Goal: Navigation & Orientation: Find specific page/section

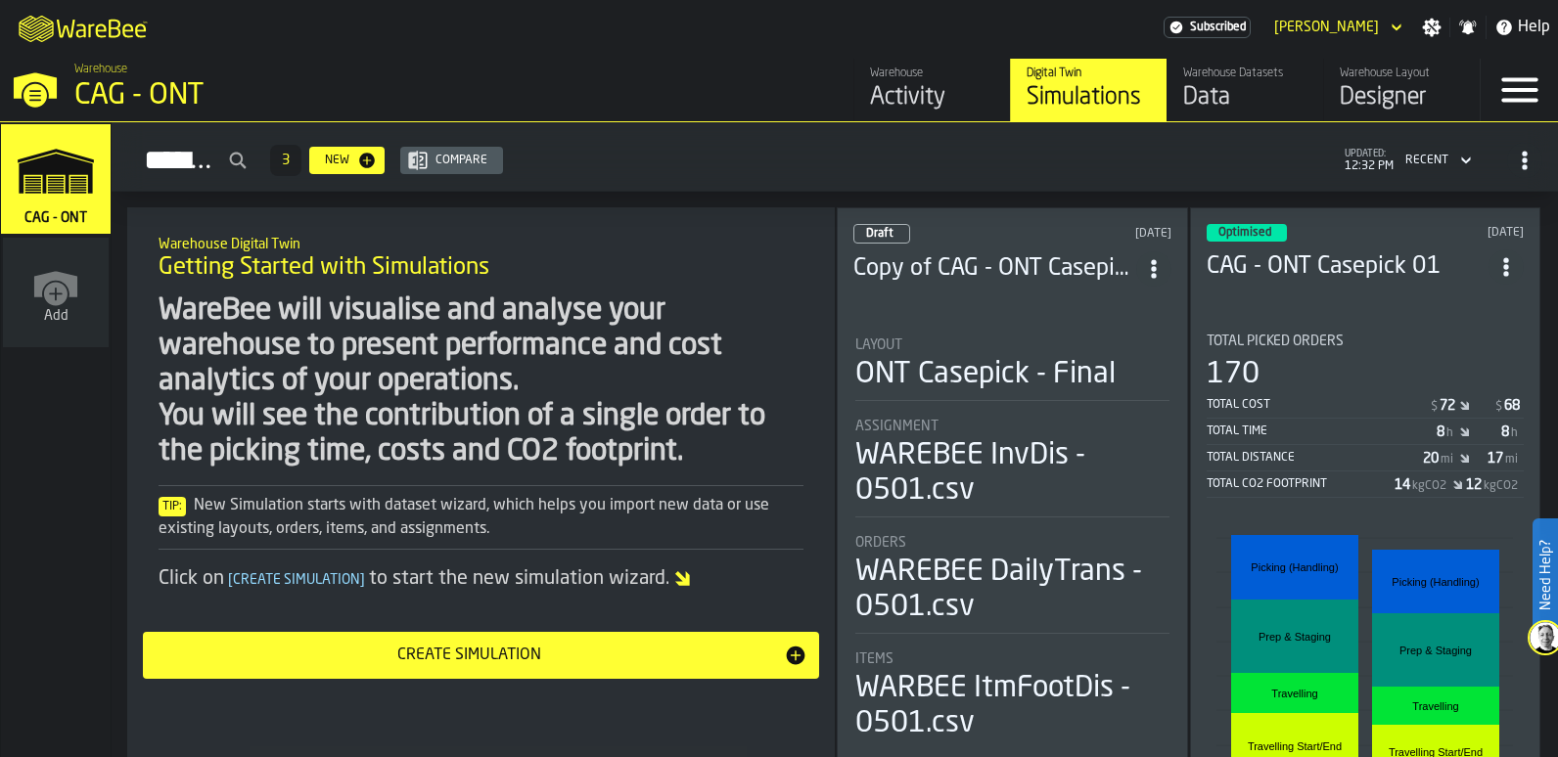
click at [68, 185] on polygon "link-to-/wh/i/81126f66-c9dd-4fd0-bd4b-ffd618919ba4/simulations" at bounding box center [55, 174] width 73 height 40
click at [1397, 95] on div "Designer" at bounding box center [1402, 97] width 124 height 31
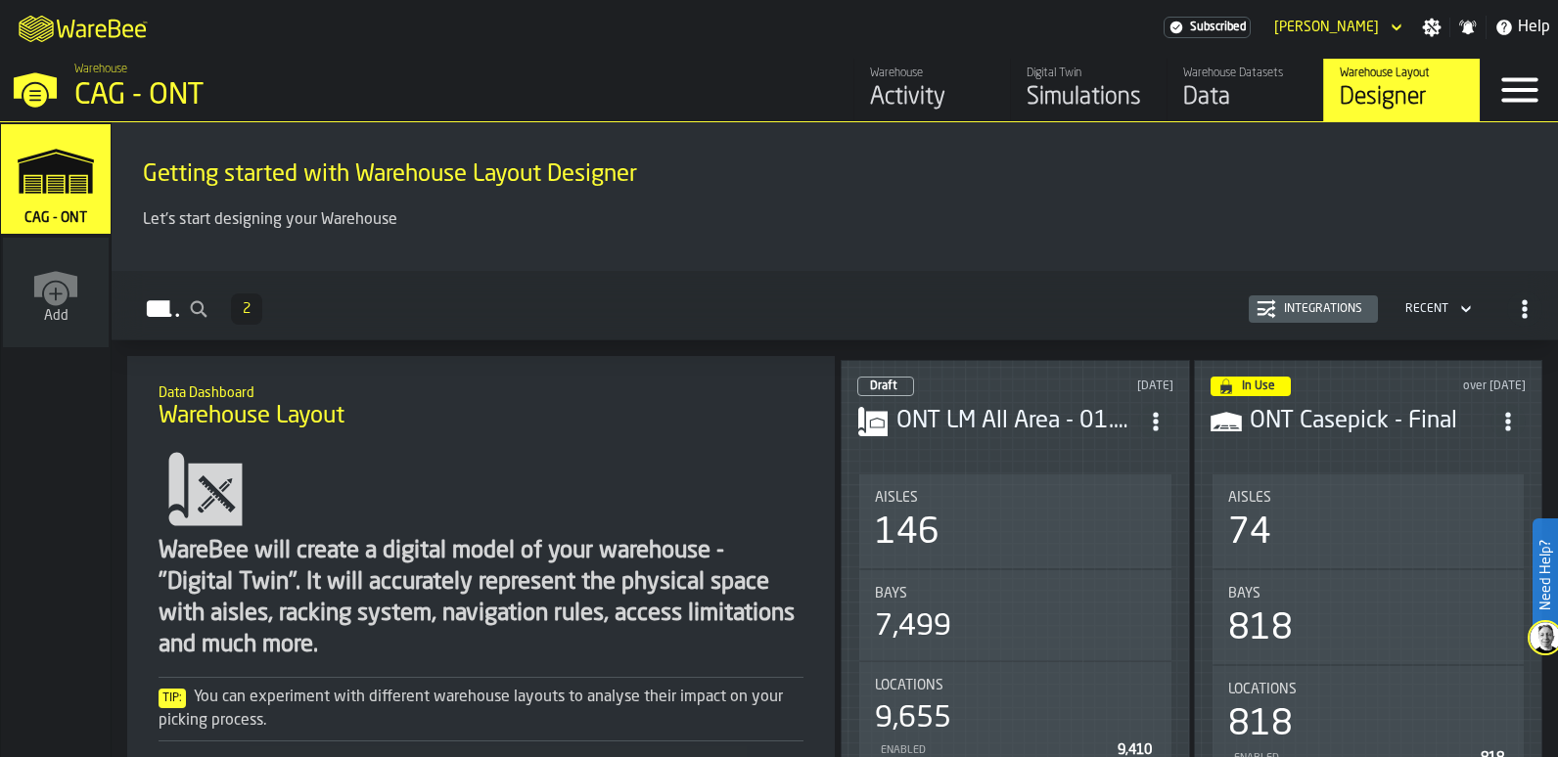
scroll to position [98, 0]
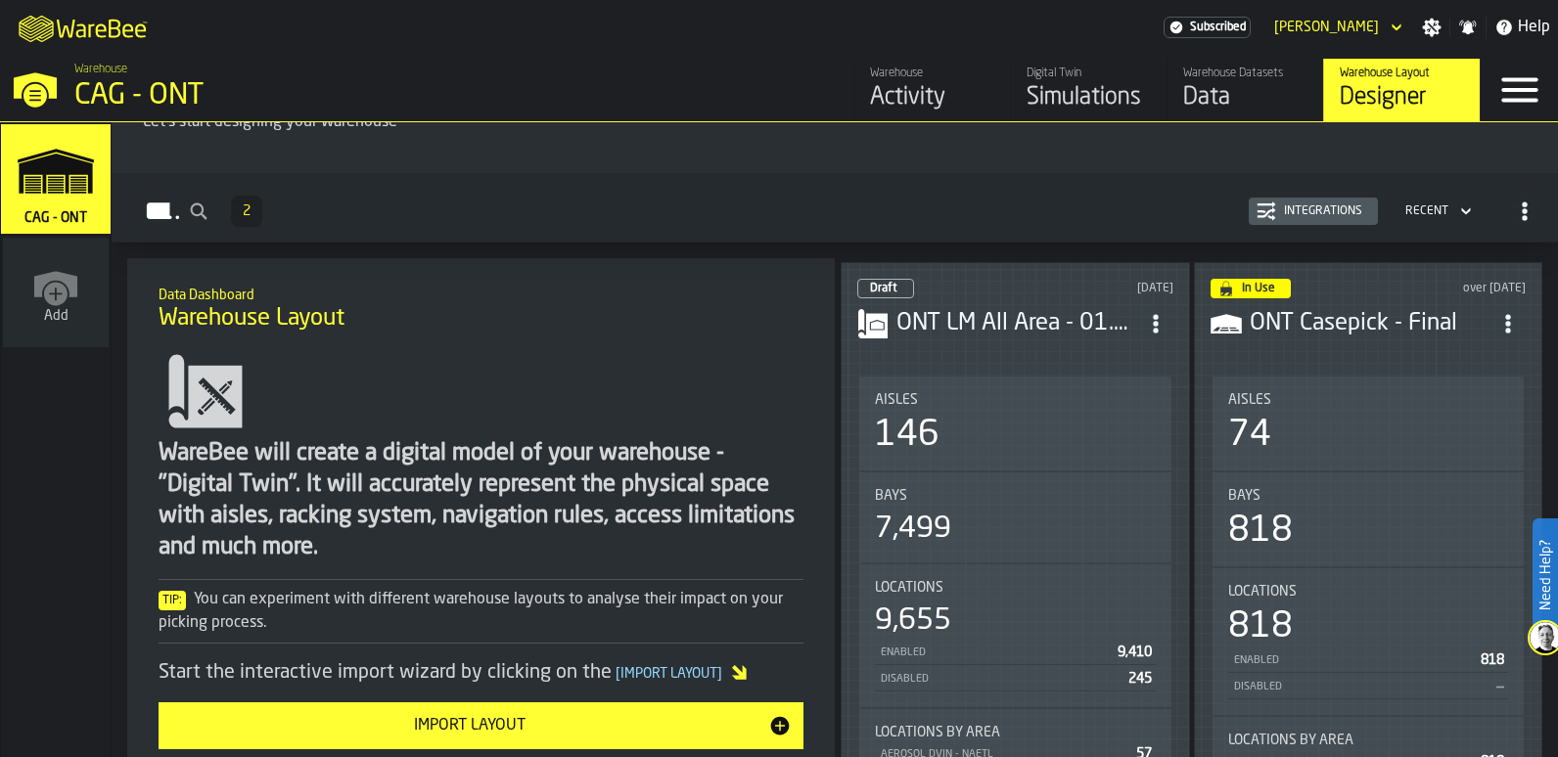
click at [1343, 350] on div "In Use over [DATE] ONT Casepick - Final Aisles 74 Bays 818 Locations 818 Enable…" at bounding box center [1368, 651] width 349 height 779
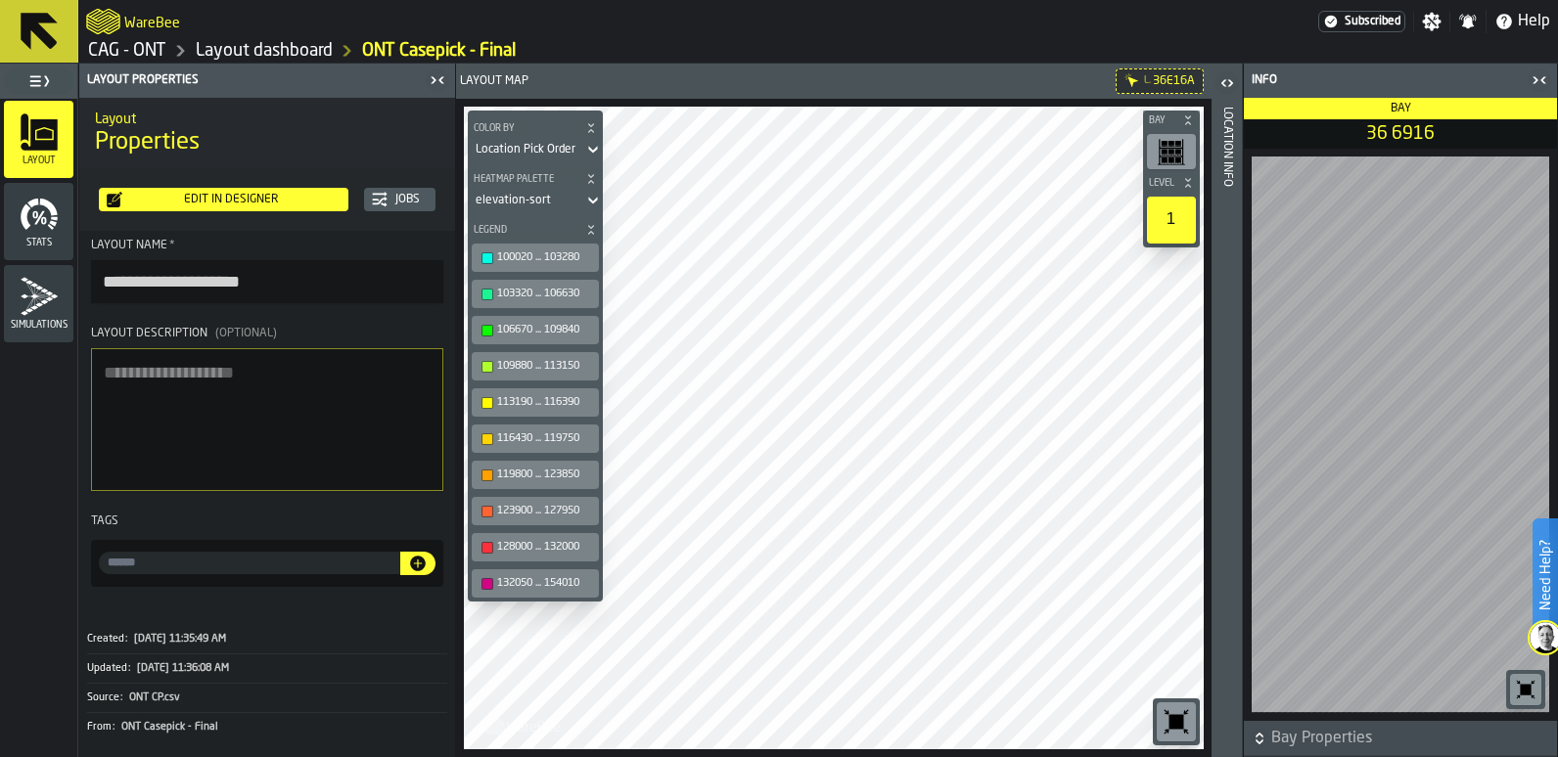
click at [1177, 728] on icon "button-toolbar-undefined" at bounding box center [1176, 722] width 15 height 15
click at [35, 28] on icon at bounding box center [39, 31] width 37 height 37
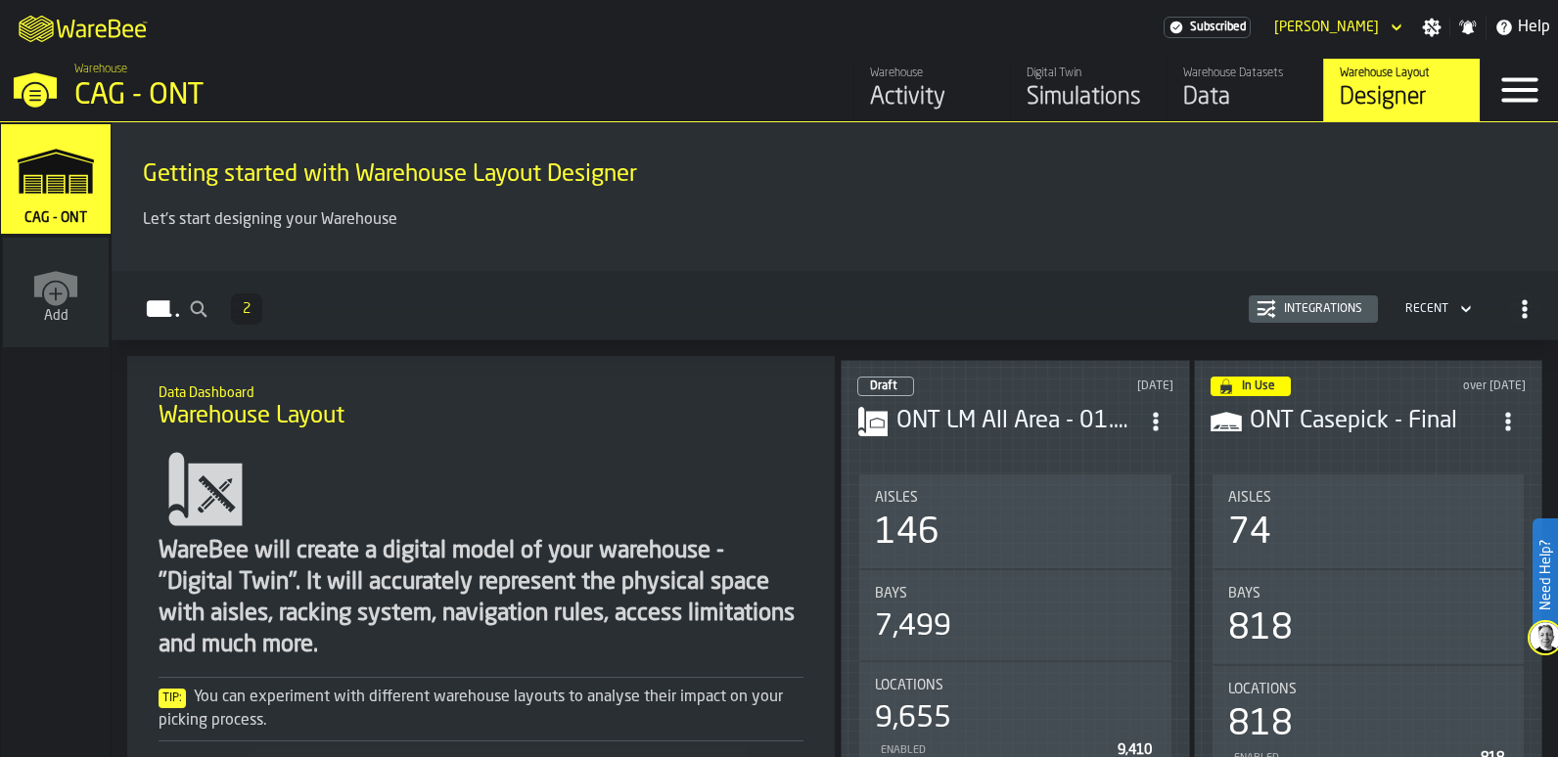
click at [1358, 419] on h3 "ONT Casepick - Final" at bounding box center [1371, 421] width 242 height 31
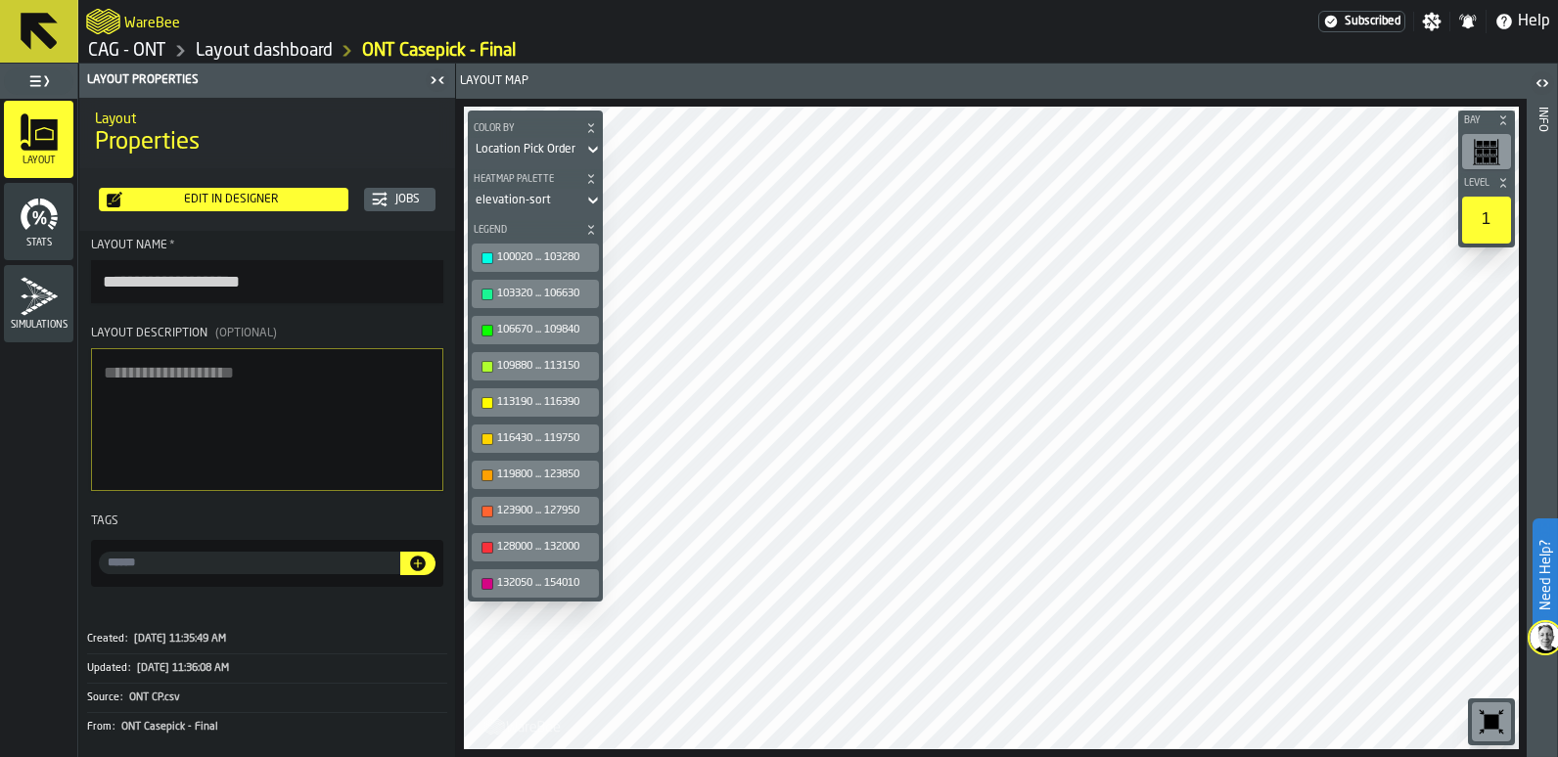
click at [1497, 725] on icon "button-toolbar-undefined" at bounding box center [1491, 722] width 15 height 15
click at [20, 30] on icon at bounding box center [39, 31] width 47 height 47
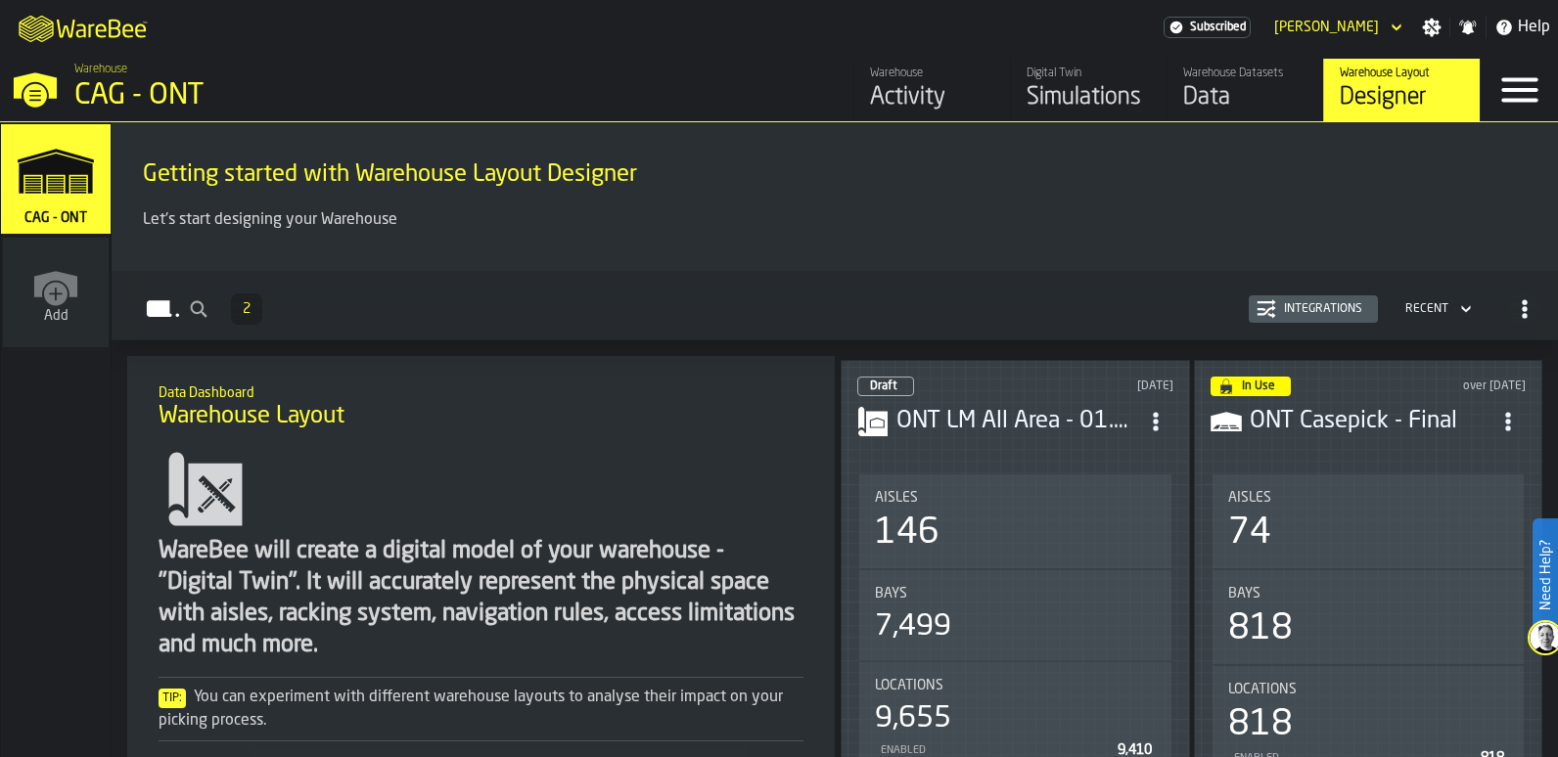
click at [1250, 76] on div "Warehouse Datasets" at bounding box center [1245, 74] width 124 height 14
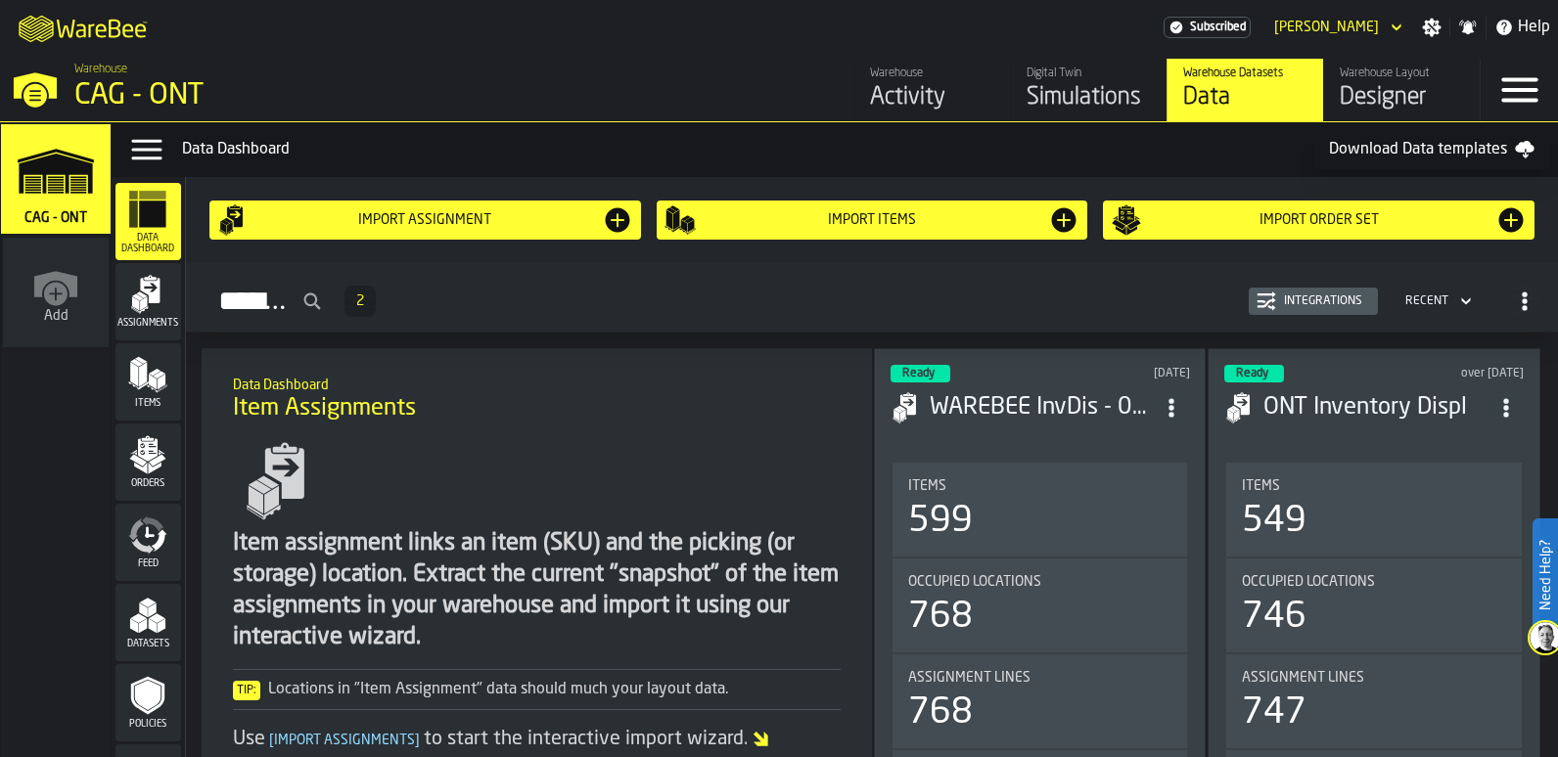
click at [1072, 75] on div "Digital Twin" at bounding box center [1089, 74] width 124 height 14
